Goal: Answer question/provide support: Share knowledge or assist other users

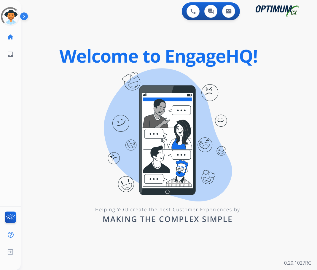
click at [53, 85] on div "0 Voice Interactions 0 Chat Interactions 0 Email Interactions swap_horiz Break …" at bounding box center [169, 135] width 297 height 270
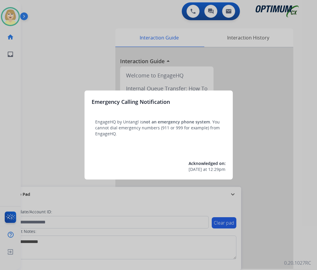
click at [53, 85] on div at bounding box center [158, 135] width 317 height 270
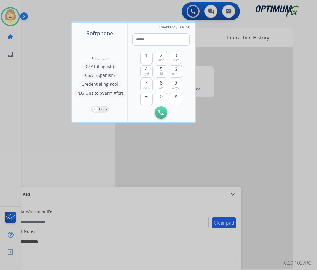
click at [49, 70] on div at bounding box center [158, 135] width 317 height 270
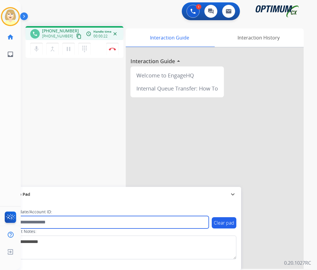
click at [29, 222] on input "text" at bounding box center [108, 222] width 201 height 12
paste input "*******"
type input "*******"
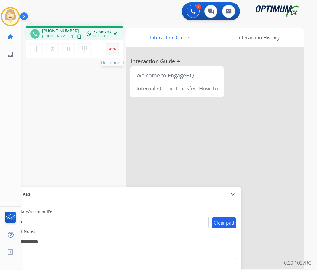
click at [113, 49] on img at bounding box center [112, 49] width 7 height 3
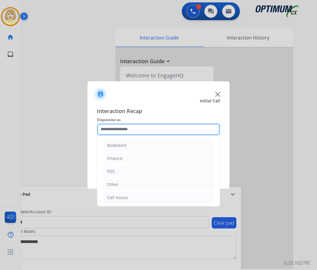
click at [107, 131] on input "text" at bounding box center [158, 130] width 123 height 12
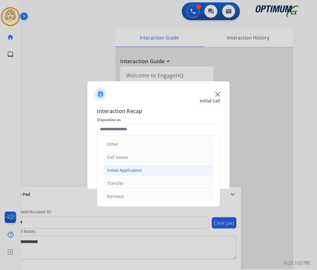
click at [127, 169] on div "Initial Application" at bounding box center [124, 170] width 35 height 6
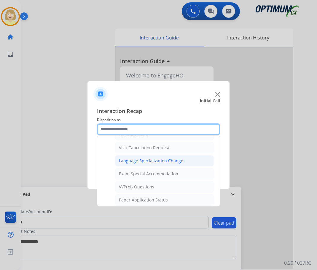
scroll to position [360, 0]
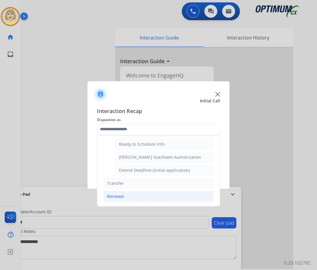
click at [116, 196] on div "Renewal" at bounding box center [115, 197] width 17 height 6
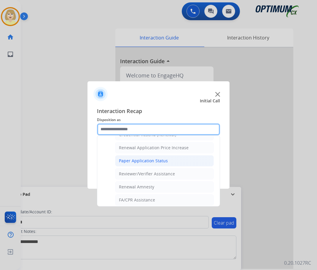
scroll to position [170, 0]
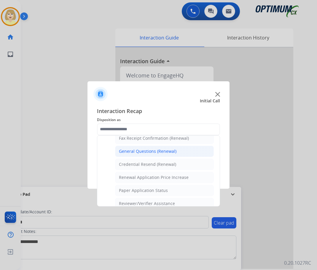
click at [148, 148] on div "General Questions (Renewal)" at bounding box center [148, 151] width 58 height 6
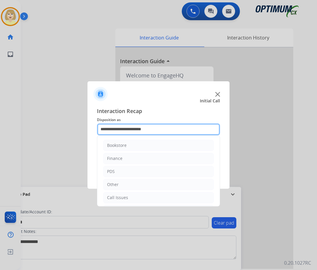
click at [134, 128] on input "**********" at bounding box center [158, 130] width 123 height 12
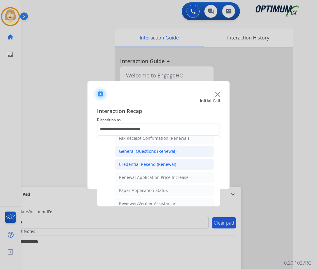
click at [136, 165] on div "Credential Resend (Renewal)" at bounding box center [147, 165] width 57 height 6
type input "**********"
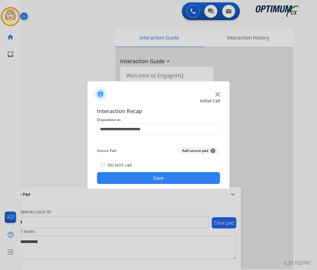
click at [195, 149] on button "Add secure pad +" at bounding box center [199, 150] width 40 height 7
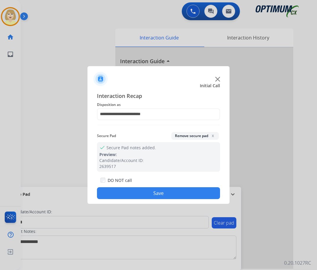
drag, startPoint x: 127, startPoint y: 196, endPoint x: 124, endPoint y: 190, distance: 6.4
click at [127, 196] on button "Save" at bounding box center [158, 193] width 123 height 12
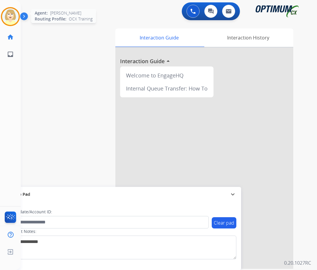
click at [12, 15] on img at bounding box center [10, 16] width 17 height 17
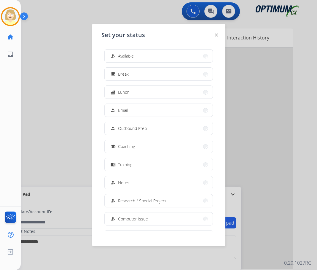
drag, startPoint x: 128, startPoint y: 57, endPoint x: 102, endPoint y: 61, distance: 27.0
click at [128, 56] on span "Available" at bounding box center [126, 56] width 16 height 6
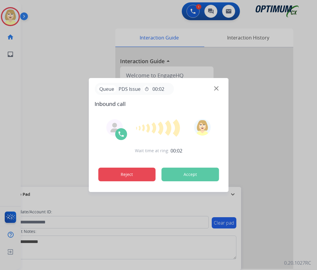
click at [133, 178] on button "Reject" at bounding box center [127, 175] width 58 height 14
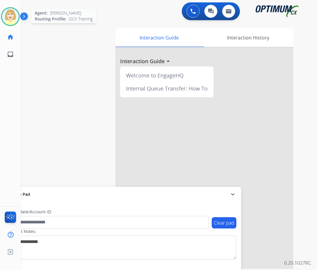
click at [5, 15] on img at bounding box center [10, 16] width 17 height 17
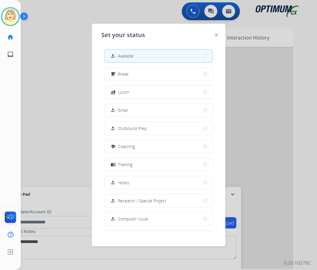
scroll to position [56, 0]
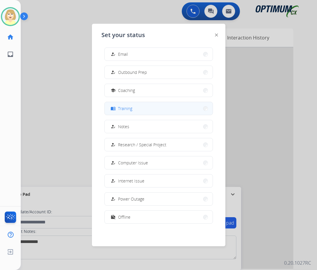
click at [126, 111] on span "Training" at bounding box center [125, 108] width 14 height 6
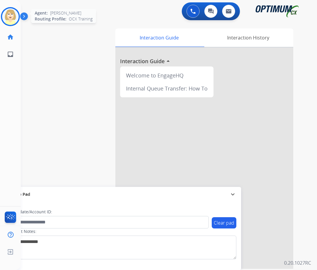
click at [10, 15] on img at bounding box center [10, 16] width 17 height 17
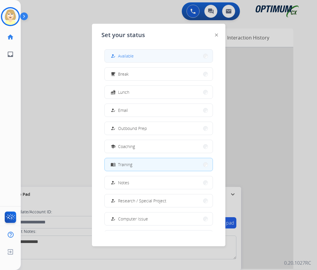
click at [129, 55] on span "Available" at bounding box center [126, 56] width 16 height 6
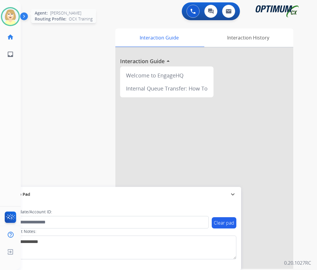
click at [7, 17] on img at bounding box center [10, 16] width 17 height 17
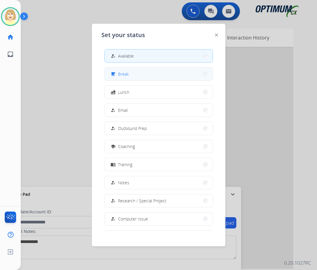
click at [117, 72] on div "free_breakfast" at bounding box center [114, 74] width 9 height 7
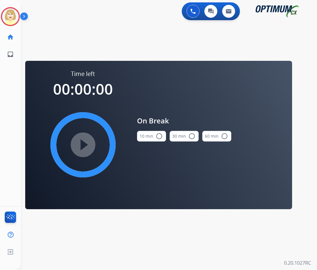
click at [142, 132] on button "10 min radio_button_unchecked" at bounding box center [151, 136] width 29 height 11
click at [80, 141] on mat-icon "play_circle_filled" at bounding box center [83, 144] width 7 height 7
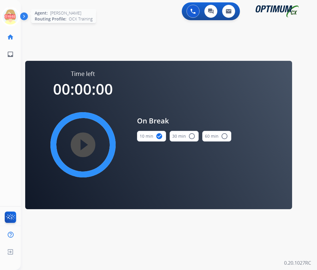
click at [11, 15] on icon at bounding box center [10, 16] width 19 height 19
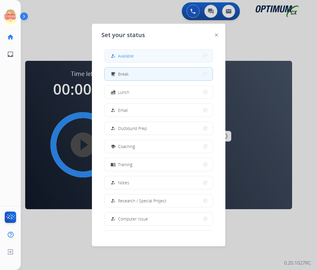
click at [137, 54] on button "how_to_reg Available" at bounding box center [159, 56] width 108 height 13
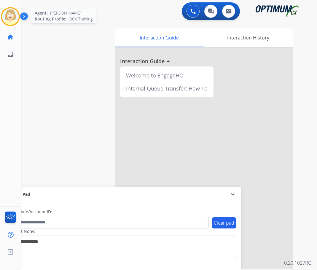
click at [12, 15] on img at bounding box center [10, 16] width 17 height 17
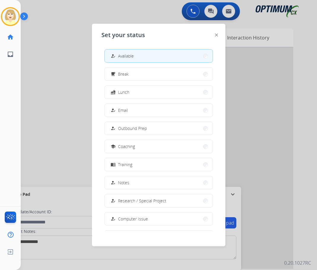
click at [132, 57] on span "Available" at bounding box center [126, 56] width 16 height 6
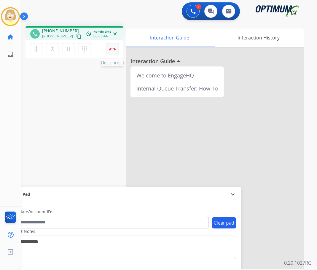
click at [111, 46] on button "Disconnect" at bounding box center [112, 49] width 12 height 12
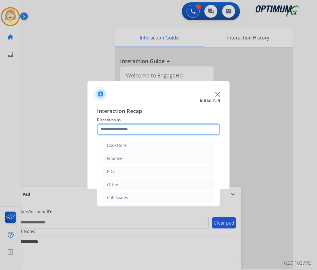
click at [109, 129] on input "text" at bounding box center [158, 130] width 123 height 12
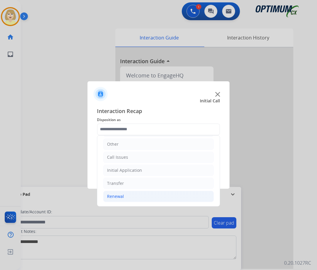
click at [115, 197] on div "Renewal" at bounding box center [115, 197] width 17 height 6
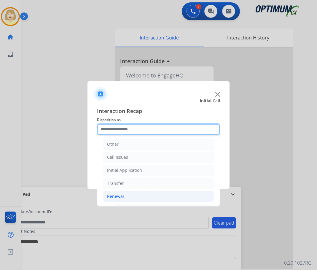
scroll to position [159, 0]
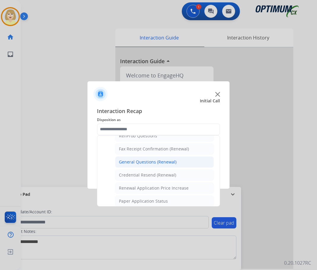
click at [144, 160] on div "General Questions (Renewal)" at bounding box center [148, 162] width 58 height 6
type input "**********"
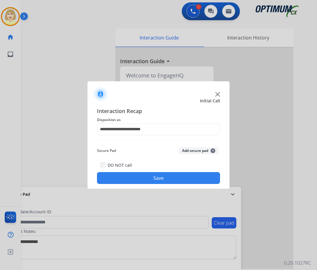
click at [192, 152] on button "Add secure pad +" at bounding box center [199, 150] width 40 height 7
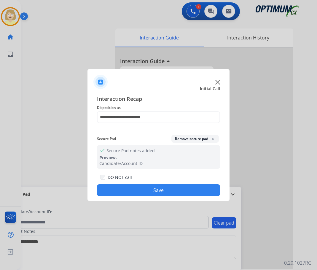
click at [129, 190] on button "Save" at bounding box center [158, 190] width 123 height 12
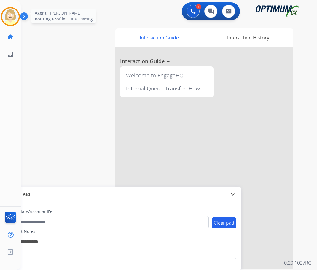
click at [12, 15] on img at bounding box center [10, 16] width 17 height 17
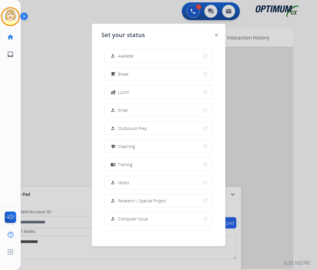
click at [129, 56] on span "Available" at bounding box center [126, 56] width 16 height 6
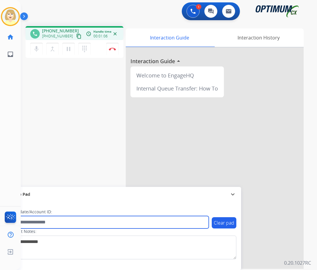
drag, startPoint x: 29, startPoint y: 224, endPoint x: 23, endPoint y: 222, distance: 5.8
click at [29, 224] on input "text" at bounding box center [108, 222] width 201 height 12
paste input "*******"
type input "*******"
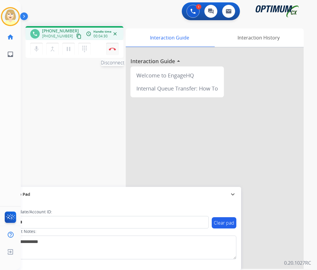
click at [110, 48] on img at bounding box center [112, 49] width 7 height 3
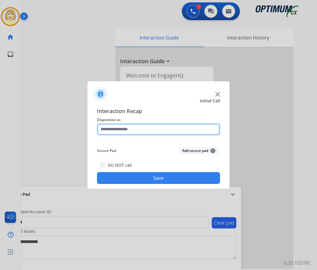
drag, startPoint x: 118, startPoint y: 132, endPoint x: 124, endPoint y: 135, distance: 5.6
click at [119, 132] on input "text" at bounding box center [158, 130] width 123 height 12
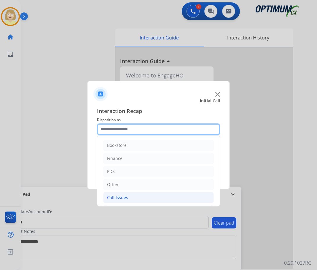
scroll to position [40, 0]
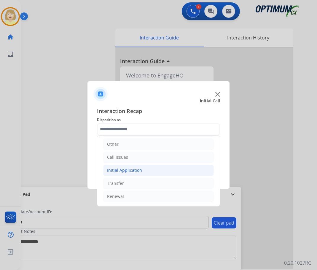
click at [124, 168] on div "Initial Application" at bounding box center [124, 170] width 35 height 6
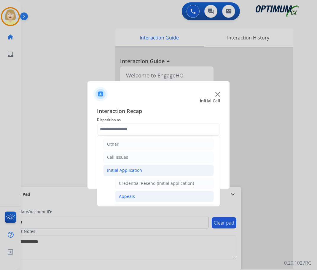
click at [128, 195] on div "Appeals" at bounding box center [127, 197] width 16 height 6
type input "*******"
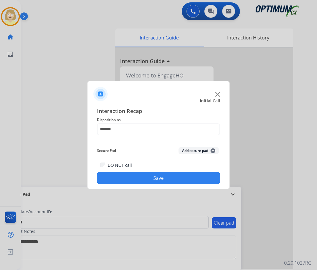
click at [185, 152] on button "Add secure pad +" at bounding box center [199, 150] width 40 height 7
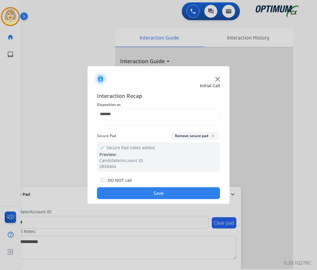
drag, startPoint x: 142, startPoint y: 194, endPoint x: 124, endPoint y: 182, distance: 20.6
click at [140, 193] on button "Save" at bounding box center [158, 193] width 123 height 12
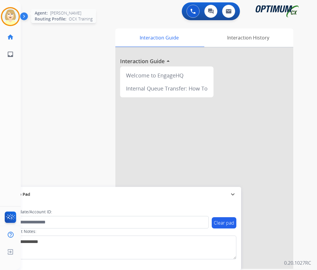
click at [15, 14] on img at bounding box center [10, 16] width 17 height 17
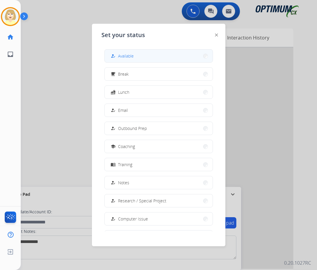
click at [129, 56] on span "Available" at bounding box center [126, 56] width 16 height 6
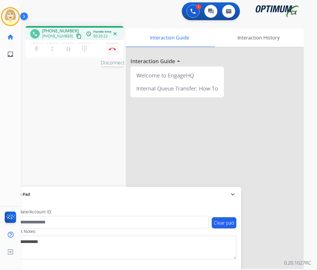
click at [111, 48] on img at bounding box center [112, 49] width 7 height 3
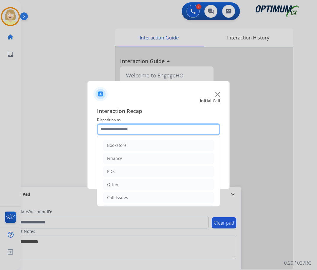
click at [109, 127] on input "text" at bounding box center [158, 130] width 123 height 12
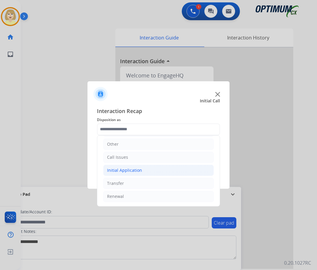
click at [124, 172] on div "Initial Application" at bounding box center [124, 170] width 35 height 6
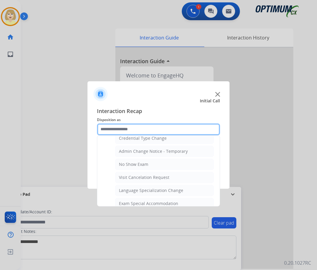
scroll to position [308, 0]
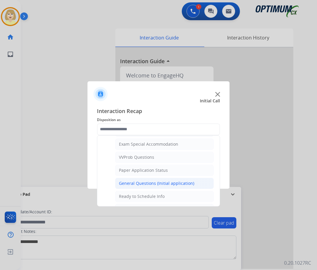
click at [138, 182] on div "General Questions (Initial application)" at bounding box center [156, 184] width 75 height 6
type input "**********"
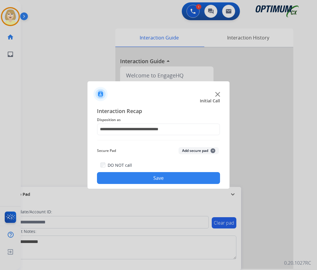
click at [184, 149] on button "Add secure pad +" at bounding box center [199, 150] width 40 height 7
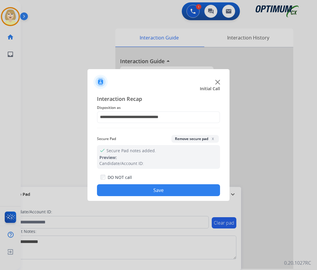
click at [135, 189] on button "Save" at bounding box center [158, 190] width 123 height 12
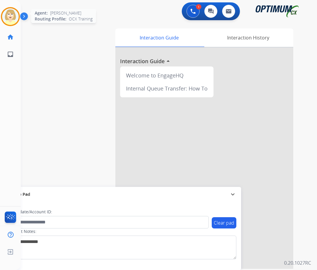
click at [11, 17] on img at bounding box center [10, 16] width 17 height 17
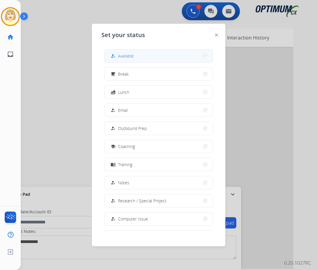
click at [127, 54] on span "Available" at bounding box center [126, 56] width 16 height 6
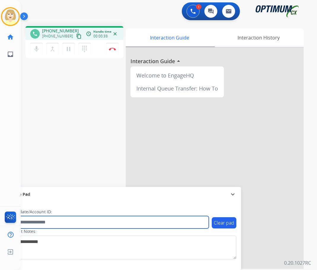
click at [62, 220] on input "text" at bounding box center [108, 222] width 201 height 12
paste input "*******"
type input "*******"
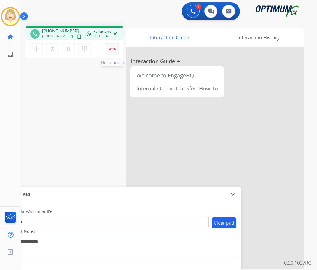
click at [111, 47] on button "Disconnect" at bounding box center [112, 49] width 12 height 12
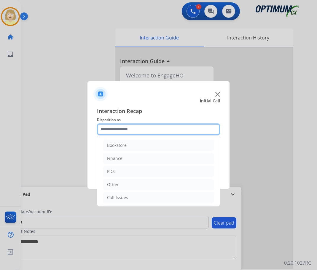
click at [122, 132] on input "text" at bounding box center [158, 130] width 123 height 12
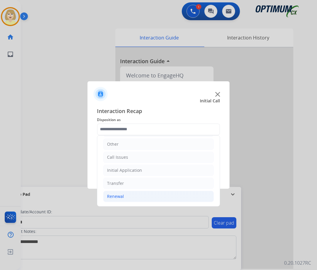
click at [119, 194] on div "Renewal" at bounding box center [115, 197] width 17 height 6
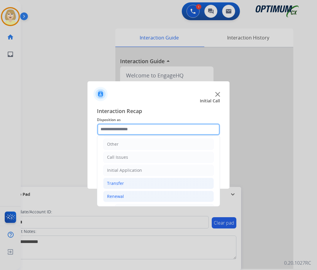
scroll to position [159, 0]
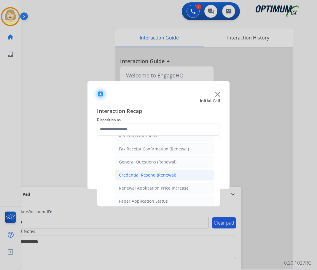
click at [149, 177] on div "Credential Resend (Renewal)" at bounding box center [147, 175] width 57 height 6
type input "**********"
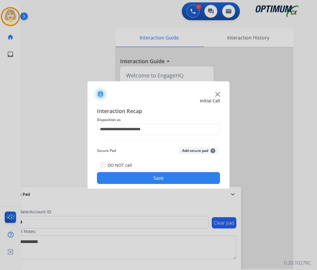
click at [190, 152] on button "Add secure pad +" at bounding box center [199, 150] width 40 height 7
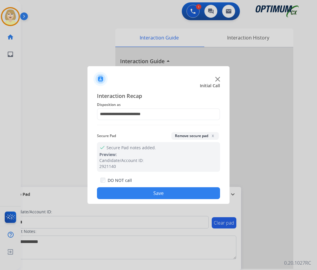
click at [157, 194] on button "Save" at bounding box center [158, 193] width 123 height 12
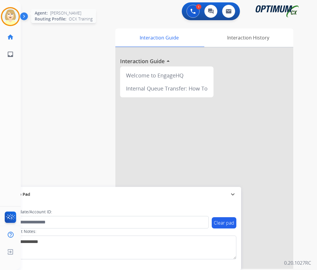
drag, startPoint x: 7, startPoint y: 16, endPoint x: 9, endPoint y: 19, distance: 3.4
click at [7, 16] on img at bounding box center [10, 16] width 17 height 17
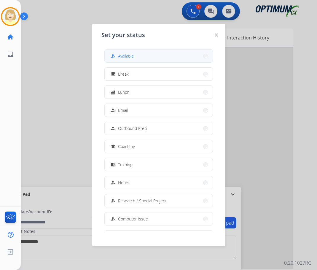
click at [128, 57] on span "Available" at bounding box center [126, 56] width 16 height 6
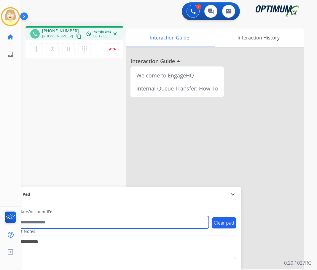
click at [65, 225] on input "text" at bounding box center [108, 222] width 201 height 12
paste input "*******"
type input "*******"
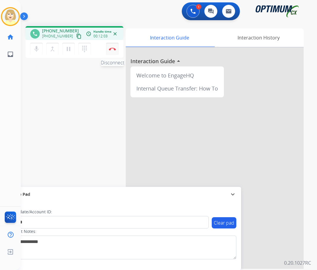
click at [111, 51] on button "Disconnect" at bounding box center [112, 49] width 12 height 12
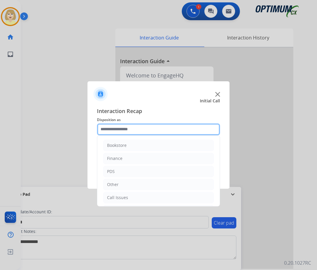
click at [113, 131] on input "text" at bounding box center [158, 130] width 123 height 12
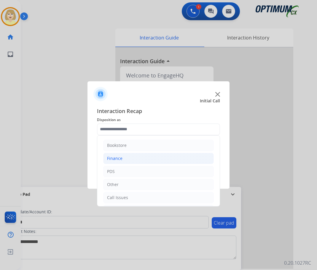
click at [114, 157] on div "Finance" at bounding box center [114, 159] width 15 height 6
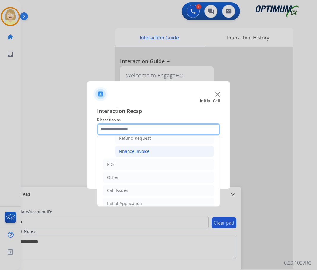
scroll to position [30, 0]
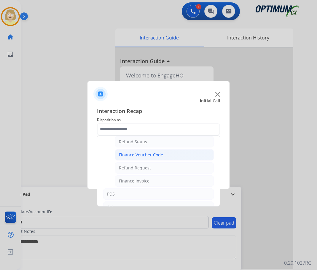
click at [139, 157] on div "Finance Voucher Code" at bounding box center [141, 155] width 44 height 6
type input "**********"
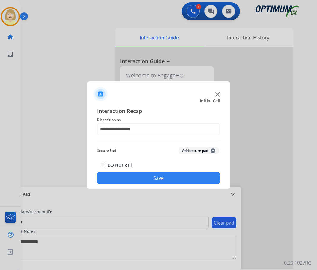
click at [192, 151] on button "Add secure pad +" at bounding box center [199, 150] width 40 height 7
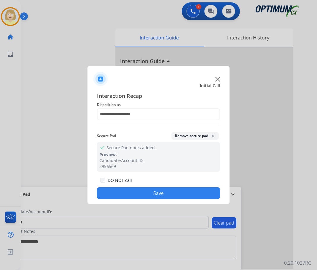
click at [145, 197] on button "Save" at bounding box center [158, 193] width 123 height 12
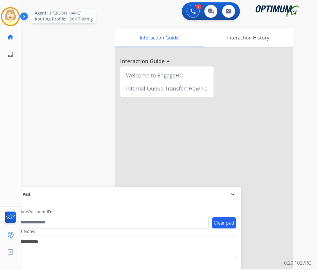
click at [10, 18] on img at bounding box center [10, 16] width 17 height 17
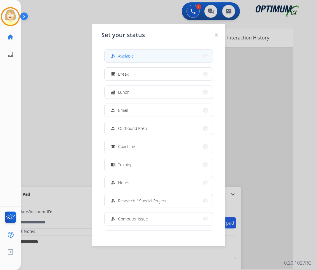
click at [120, 55] on span "Available" at bounding box center [126, 56] width 16 height 6
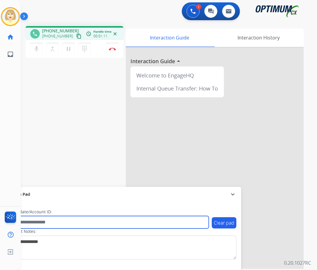
click at [39, 223] on input "text" at bounding box center [108, 222] width 201 height 12
paste input "*******"
type input "*******"
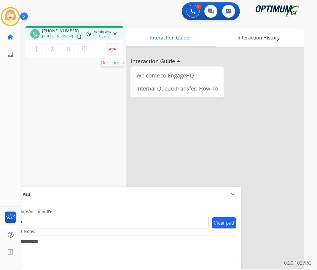
click at [112, 47] on button "Disconnect" at bounding box center [112, 49] width 12 height 12
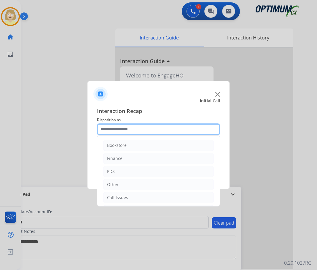
click at [122, 131] on input "text" at bounding box center [158, 130] width 123 height 12
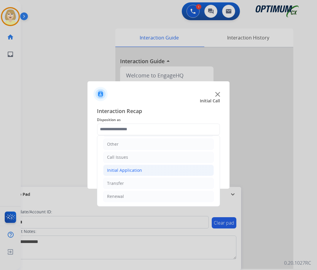
click at [119, 170] on div "Initial Application" at bounding box center [124, 170] width 35 height 6
click at [143, 183] on div "Credential Resend (Initial application)" at bounding box center [156, 184] width 75 height 6
type input "**********"
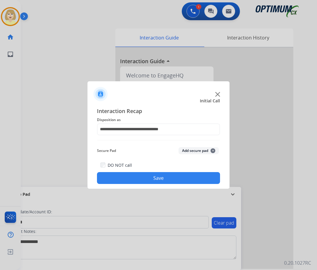
click at [196, 148] on button "Add secure pad +" at bounding box center [199, 150] width 40 height 7
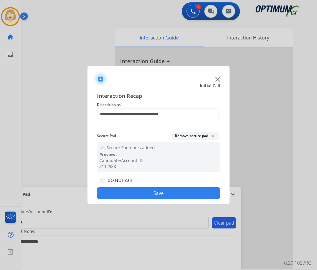
drag, startPoint x: 137, startPoint y: 193, endPoint x: 113, endPoint y: 182, distance: 26.3
click at [135, 193] on button "Save" at bounding box center [158, 193] width 123 height 12
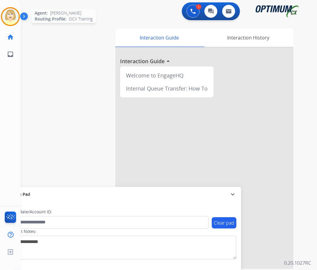
click at [9, 15] on img at bounding box center [10, 16] width 17 height 17
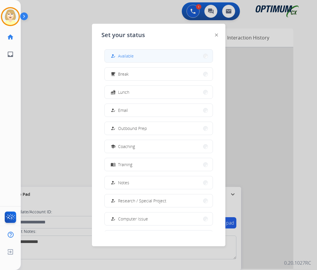
click at [130, 56] on span "Available" at bounding box center [126, 56] width 16 height 6
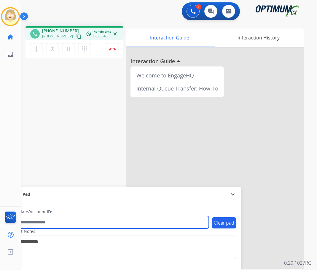
click at [35, 222] on input "text" at bounding box center [108, 222] width 201 height 12
paste input "*********"
type input "*********"
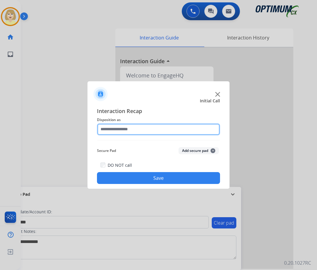
click at [127, 127] on input "text" at bounding box center [158, 130] width 123 height 12
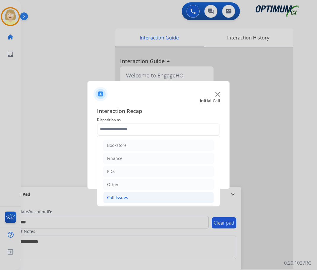
click at [119, 197] on div "Call Issues" at bounding box center [117, 198] width 21 height 6
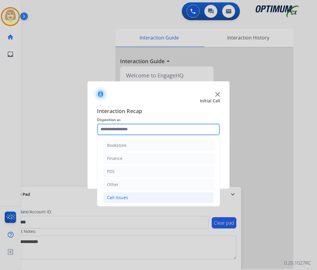
scroll to position [89, 0]
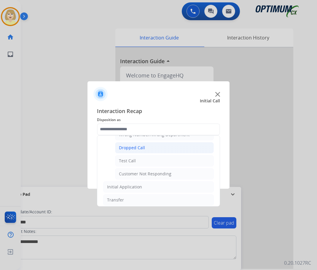
click at [134, 147] on div "Dropped Call" at bounding box center [132, 148] width 26 height 6
type input "**********"
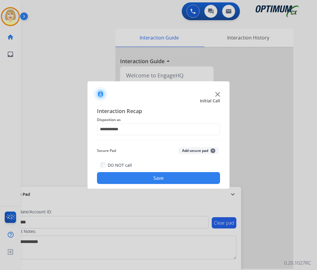
click at [188, 151] on button "Add secure pad +" at bounding box center [199, 150] width 40 height 7
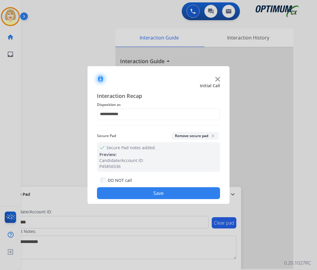
click at [143, 192] on button "Save" at bounding box center [158, 193] width 123 height 12
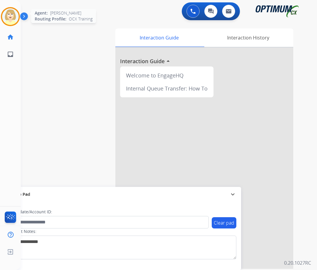
click at [5, 15] on img at bounding box center [10, 16] width 17 height 17
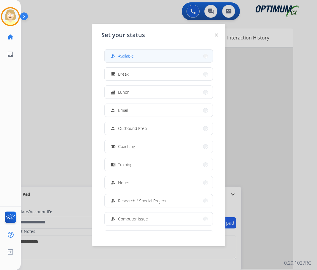
click at [127, 55] on span "Available" at bounding box center [126, 56] width 16 height 6
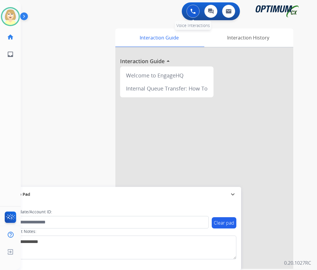
click at [193, 9] on img at bounding box center [193, 11] width 5 height 5
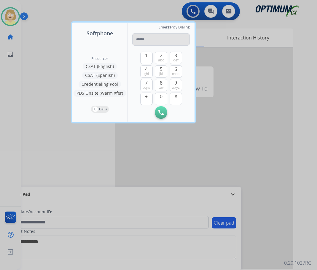
click at [147, 39] on input "tel" at bounding box center [161, 39] width 58 height 12
type input "**********"
click at [163, 114] on img at bounding box center [161, 112] width 5 height 5
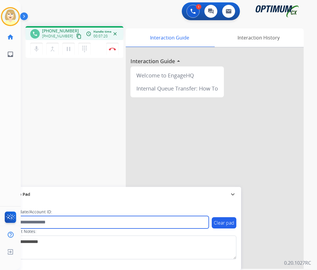
click at [52, 222] on input "text" at bounding box center [108, 222] width 201 height 12
paste input "*********"
type input "*********"
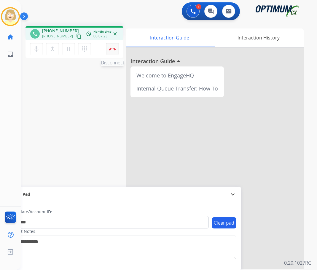
click at [112, 49] on img at bounding box center [112, 49] width 7 height 3
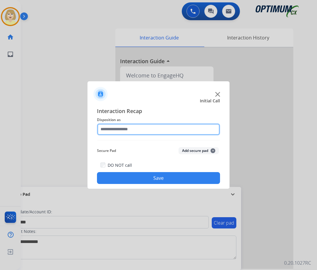
click at [118, 130] on input "text" at bounding box center [158, 130] width 123 height 12
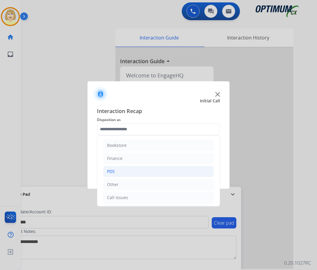
click at [111, 171] on div "PDS" at bounding box center [111, 172] width 8 height 6
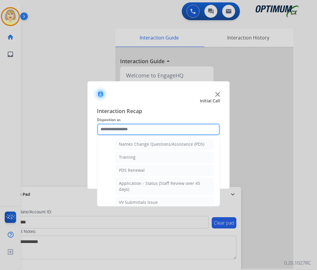
scroll to position [148, 0]
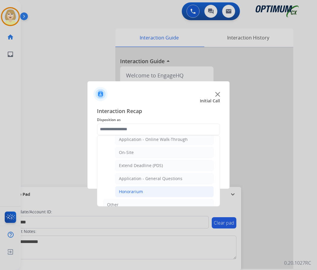
click at [132, 190] on div "Honorarium" at bounding box center [131, 192] width 24 height 6
type input "**********"
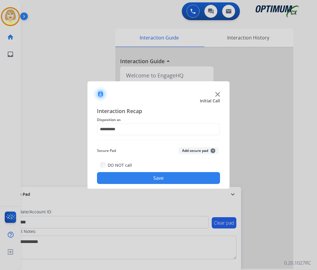
click at [187, 151] on button "Add secure pad +" at bounding box center [199, 150] width 40 height 7
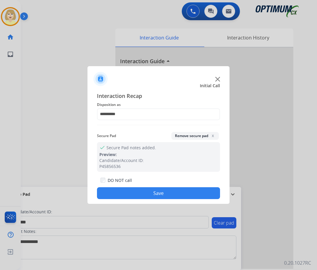
drag, startPoint x: 133, startPoint y: 193, endPoint x: 109, endPoint y: 189, distance: 24.9
click at [133, 193] on button "Save" at bounding box center [158, 193] width 123 height 12
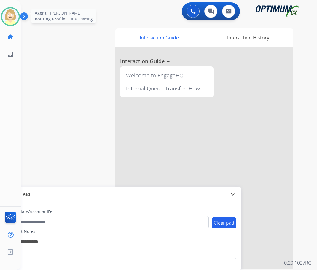
drag, startPoint x: 12, startPoint y: 15, endPoint x: 17, endPoint y: 18, distance: 5.5
click at [12, 15] on img at bounding box center [10, 16] width 17 height 17
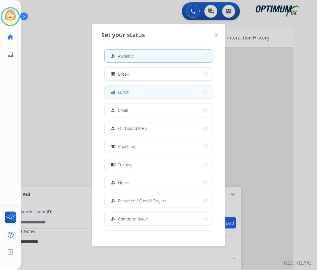
click at [127, 92] on span "Lunch" at bounding box center [123, 92] width 11 height 6
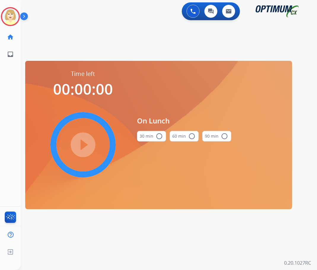
click at [158, 137] on mat-icon "radio_button_unchecked" at bounding box center [159, 136] width 7 height 7
click at [86, 146] on mat-icon "play_circle_filled" at bounding box center [83, 144] width 7 height 7
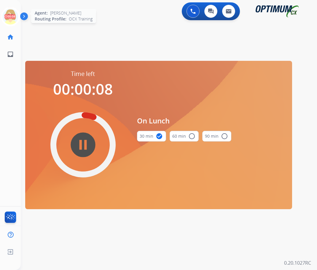
click at [10, 16] on icon at bounding box center [10, 16] width 19 height 19
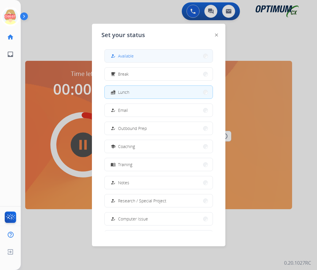
click at [126, 56] on span "Available" at bounding box center [126, 56] width 16 height 6
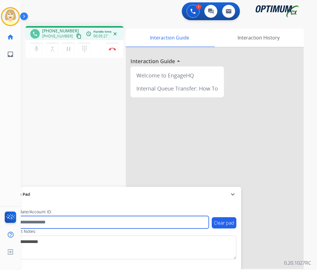
click at [53, 224] on input "text" at bounding box center [108, 222] width 201 height 12
paste input "*******"
type input "*******"
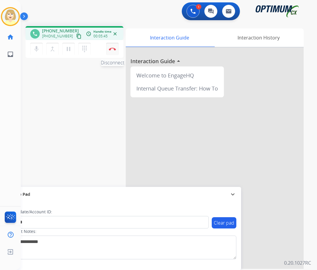
click at [113, 49] on img at bounding box center [112, 49] width 7 height 3
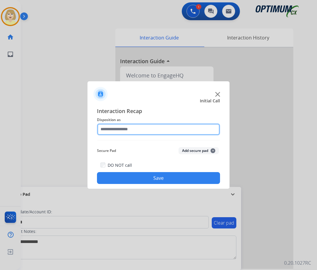
click at [129, 128] on input "text" at bounding box center [158, 130] width 123 height 12
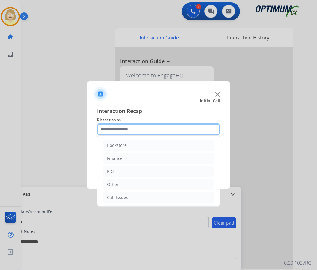
scroll to position [40, 0]
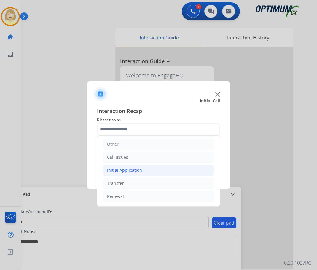
click at [130, 167] on li "Initial Application" at bounding box center [158, 170] width 111 height 11
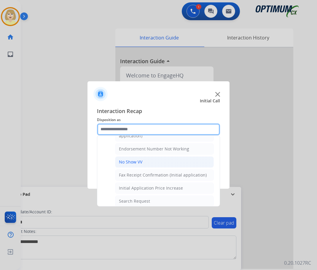
scroll to position [248, 0]
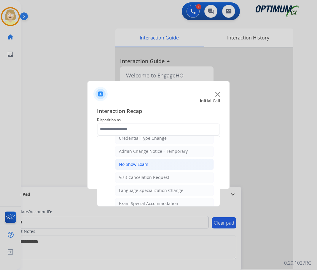
click at [140, 163] on div "No Show Exam" at bounding box center [133, 165] width 29 height 6
type input "**********"
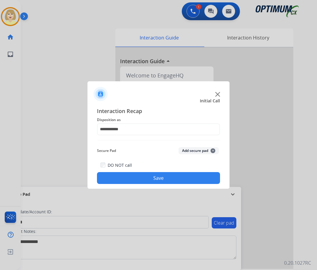
click at [192, 151] on button "Add secure pad +" at bounding box center [199, 150] width 40 height 7
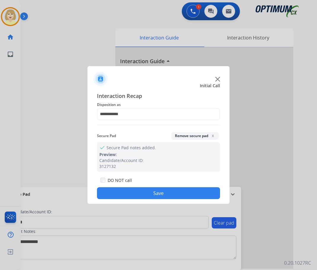
click at [138, 194] on button "Save" at bounding box center [158, 193] width 123 height 12
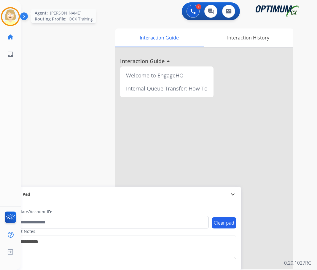
click at [11, 10] on img at bounding box center [10, 16] width 17 height 17
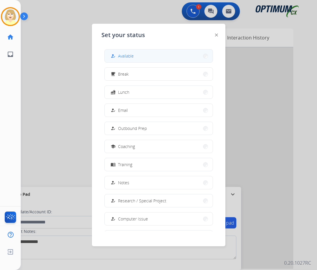
click at [121, 56] on span "Available" at bounding box center [126, 56] width 16 height 6
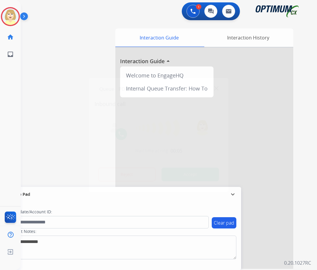
click at [37, 53] on div at bounding box center [158, 135] width 317 height 270
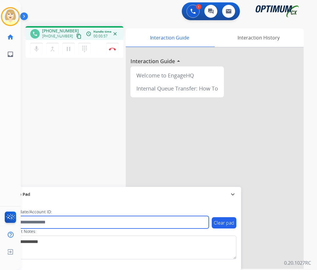
click at [58, 223] on input "text" at bounding box center [108, 222] width 201 height 12
paste input "*******"
type input "*******"
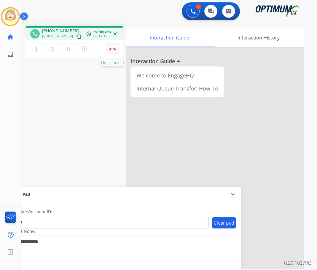
click at [111, 47] on button "Disconnect" at bounding box center [112, 49] width 12 height 12
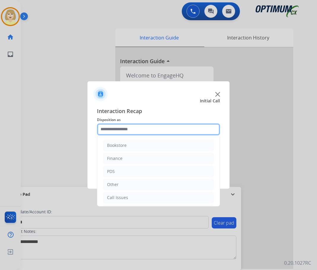
click at [118, 131] on input "text" at bounding box center [158, 130] width 123 height 12
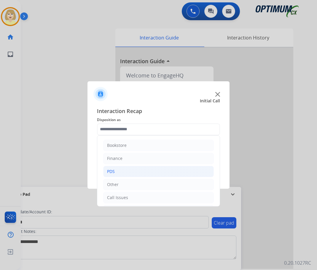
click at [112, 173] on div "PDS" at bounding box center [111, 172] width 8 height 6
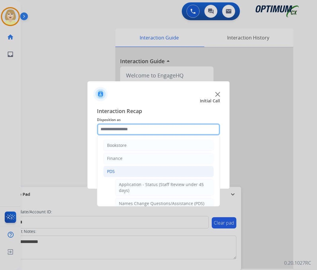
scroll to position [59, 0]
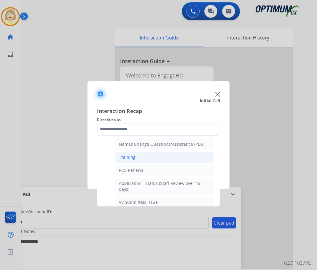
click at [128, 155] on div "Training" at bounding box center [127, 157] width 17 height 6
type input "********"
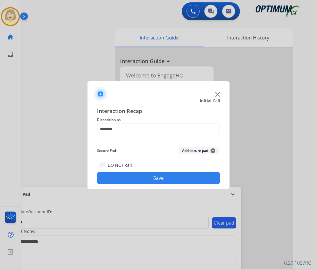
click at [195, 149] on button "Add secure pad +" at bounding box center [199, 150] width 40 height 7
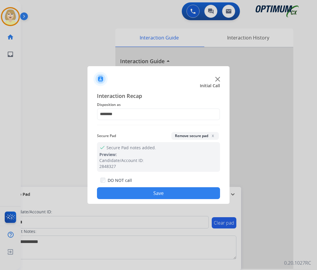
drag, startPoint x: 157, startPoint y: 192, endPoint x: 147, endPoint y: 176, distance: 19.1
click at [157, 192] on button "Save" at bounding box center [158, 193] width 123 height 12
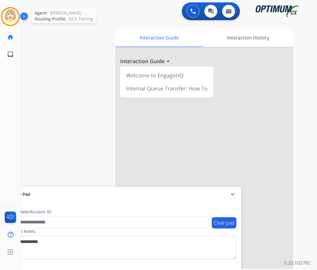
click at [12, 15] on img at bounding box center [10, 16] width 17 height 17
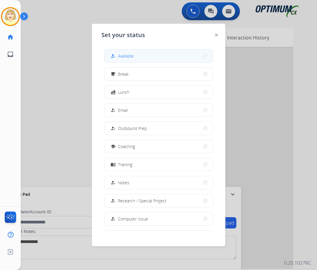
drag, startPoint x: 125, startPoint y: 55, endPoint x: 67, endPoint y: 59, distance: 58.9
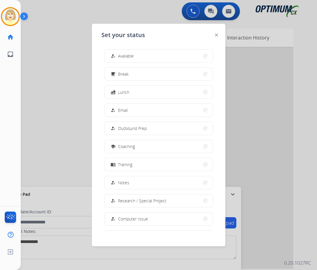
click at [125, 55] on span "Available" at bounding box center [126, 56] width 16 height 6
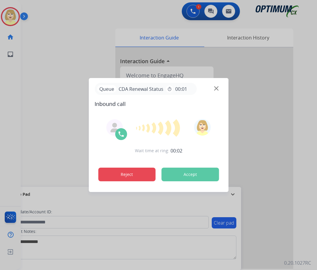
click at [138, 176] on button "Reject" at bounding box center [127, 175] width 58 height 14
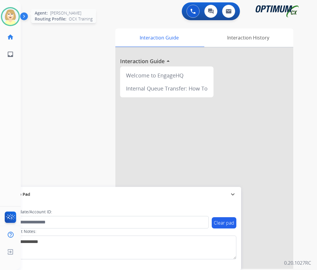
click at [12, 13] on img at bounding box center [10, 16] width 17 height 17
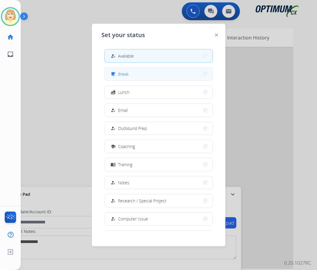
click at [124, 75] on span "Break" at bounding box center [123, 74] width 11 height 6
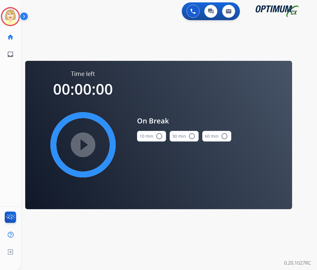
click at [156, 135] on mat-icon "radio_button_unchecked" at bounding box center [159, 136] width 7 height 7
click at [83, 142] on mat-icon "play_circle_filled" at bounding box center [83, 144] width 7 height 7
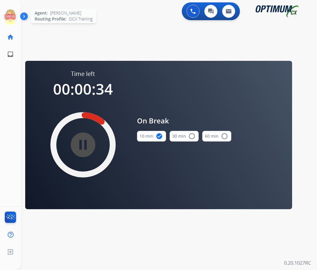
drag, startPoint x: 8, startPoint y: 15, endPoint x: 19, endPoint y: 15, distance: 11.0
click at [8, 15] on icon at bounding box center [10, 16] width 19 height 19
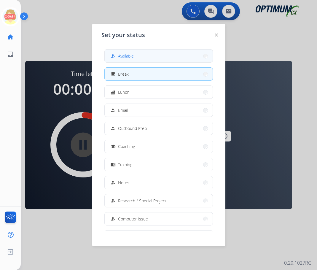
click at [128, 56] on span "Available" at bounding box center [126, 56] width 16 height 6
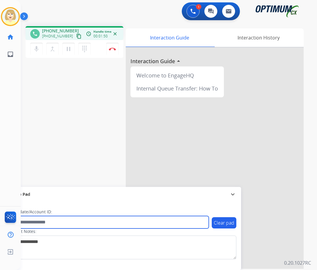
click at [47, 221] on input "text" at bounding box center [108, 222] width 201 height 12
paste input "*******"
type input "*******"
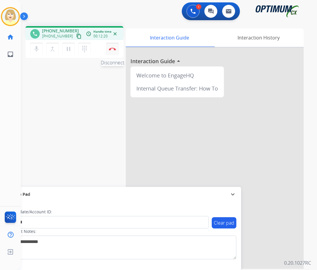
click at [112, 46] on button "Disconnect" at bounding box center [112, 49] width 12 height 12
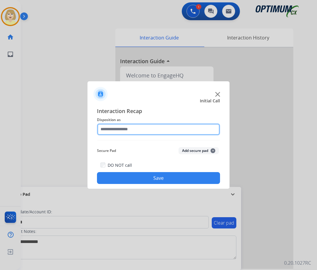
click at [115, 131] on input "text" at bounding box center [158, 130] width 123 height 12
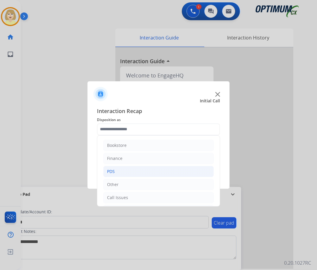
click at [115, 170] on div "PDS" at bounding box center [111, 172] width 8 height 6
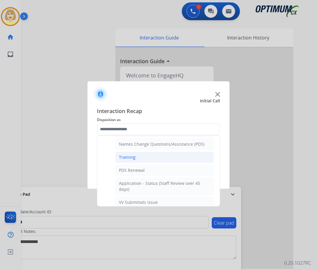
click at [129, 156] on div "Training" at bounding box center [127, 157] width 17 height 6
type input "********"
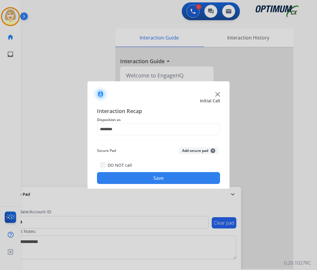
click at [185, 149] on button "Add secure pad +" at bounding box center [199, 150] width 40 height 7
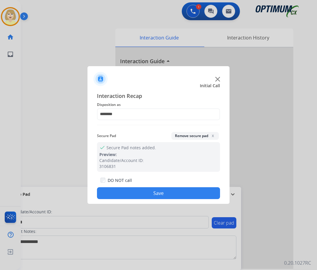
click at [116, 195] on button "Save" at bounding box center [158, 193] width 123 height 12
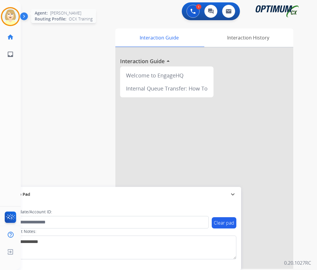
click at [10, 15] on img at bounding box center [10, 16] width 17 height 17
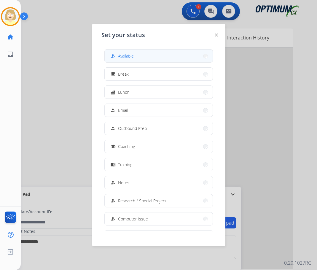
click at [130, 57] on span "Available" at bounding box center [126, 56] width 16 height 6
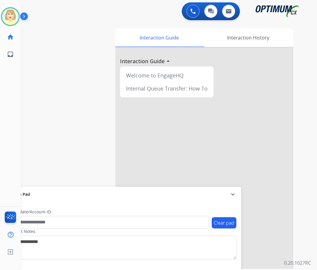
drag, startPoint x: 11, startPoint y: 13, endPoint x: 24, endPoint y: 20, distance: 15.3
click at [11, 13] on img at bounding box center [10, 16] width 17 height 17
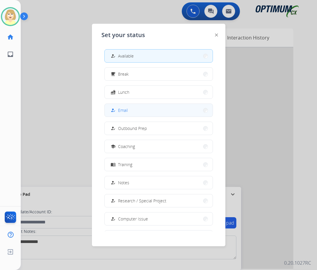
click at [122, 111] on span "Email" at bounding box center [123, 110] width 10 height 6
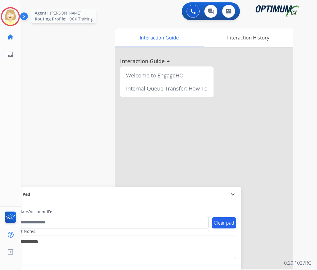
click at [13, 15] on img at bounding box center [10, 16] width 17 height 17
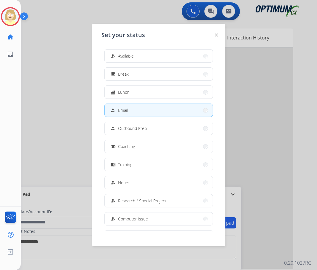
click at [129, 111] on button "how_to_reg Email" at bounding box center [159, 110] width 108 height 13
